Goal: Transaction & Acquisition: Purchase product/service

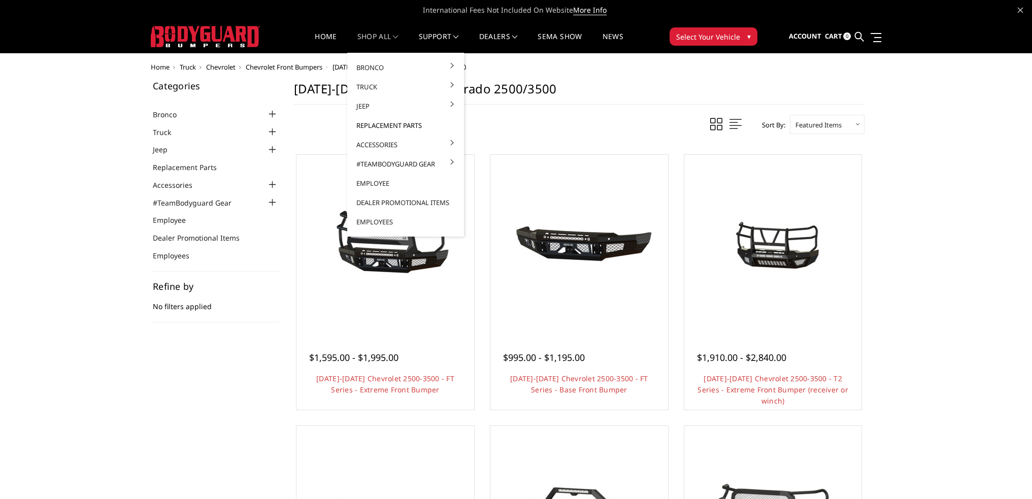
click at [390, 125] on link "Replacement Parts" at bounding box center [405, 125] width 109 height 19
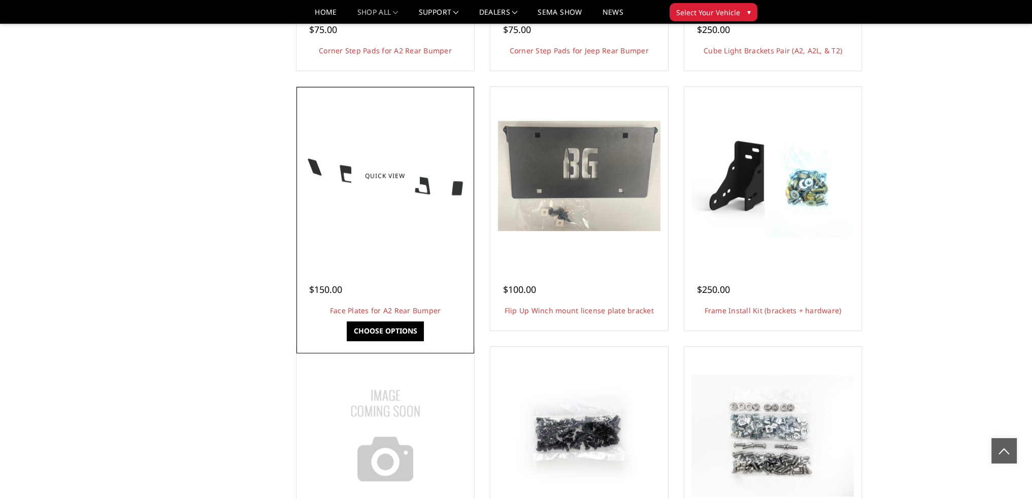
scroll to position [812, 0]
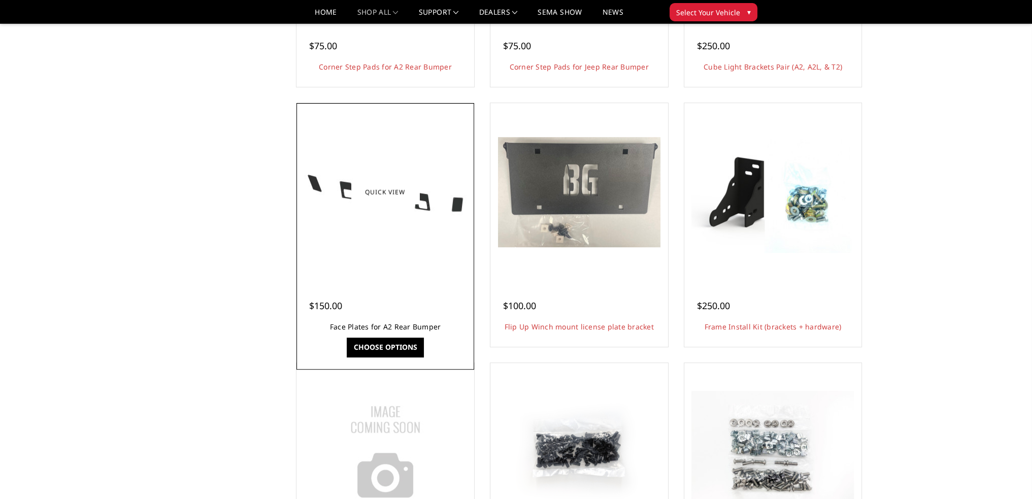
click at [406, 326] on link "Face Plates for A2 Rear Bumper" at bounding box center [385, 327] width 111 height 10
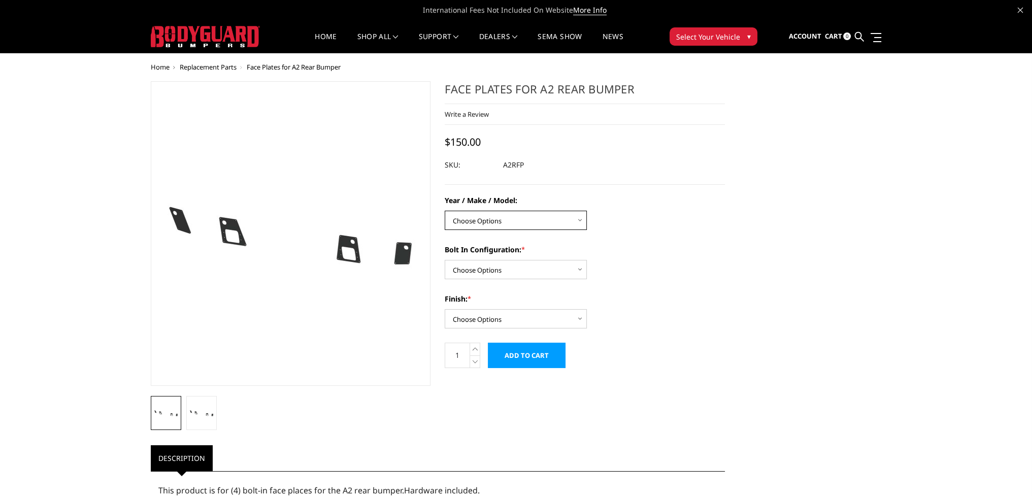
click at [511, 224] on select "Choose Options Chevrolet/GMC 20-24 2500 / 3500 Chevrolet/GMC 15-19 2500 / 3500 …" at bounding box center [515, 220] width 142 height 19
click at [514, 224] on select "Choose Options Chevrolet/GMC 20-24 2500 / 3500 Chevrolet/GMC 15-19 2500 / 3500 …" at bounding box center [515, 220] width 142 height 19
click at [213, 67] on span "Replacement Parts" at bounding box center [208, 66] width 57 height 9
